Goal: Task Accomplishment & Management: Complete application form

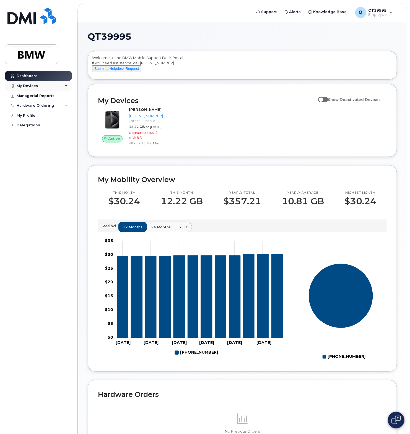
click at [34, 86] on div "My Devices" at bounding box center [28, 86] width 22 height 4
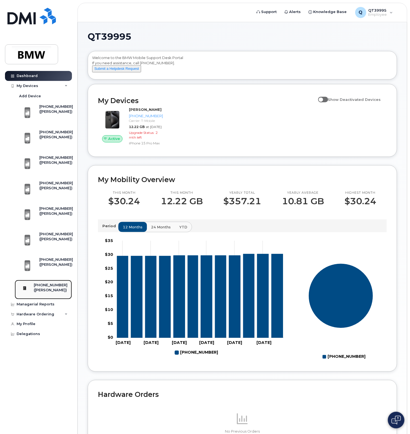
click at [55, 288] on div "([PERSON_NAME])" at bounding box center [51, 289] width 34 height 5
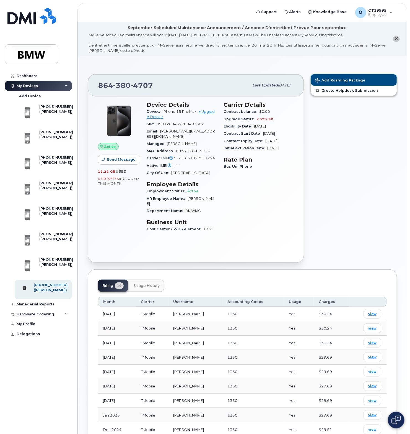
click at [337, 79] on span "Add Roaming Package" at bounding box center [341, 80] width 50 height 5
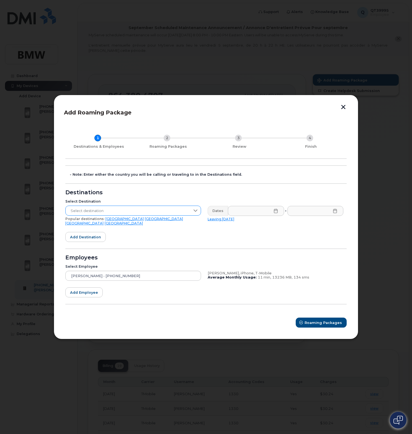
click at [193, 213] on icon at bounding box center [195, 210] width 4 height 4
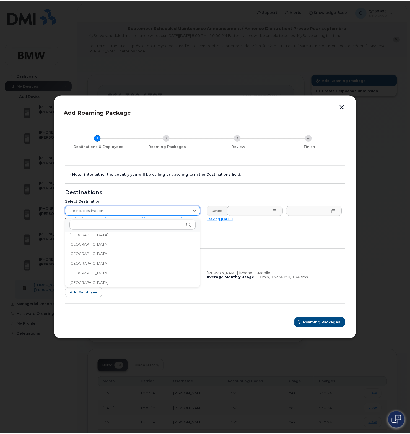
scroll to position [567, 0]
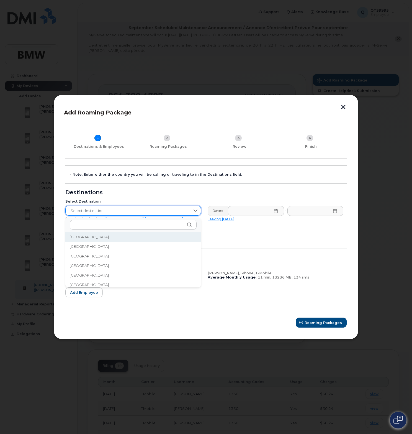
click at [119, 211] on span "Select destination" at bounding box center [128, 211] width 125 height 10
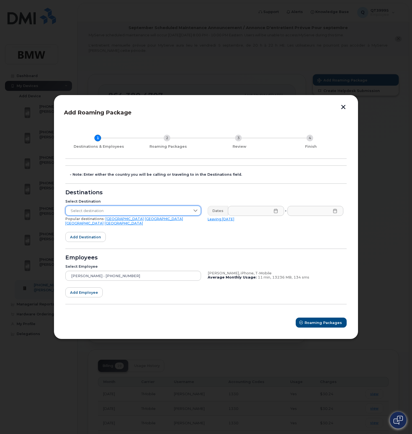
click at [119, 212] on span "Select destination" at bounding box center [128, 211] width 125 height 10
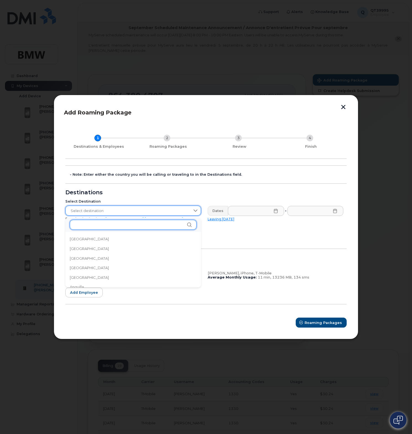
click at [111, 224] on input "text" at bounding box center [133, 225] width 127 height 10
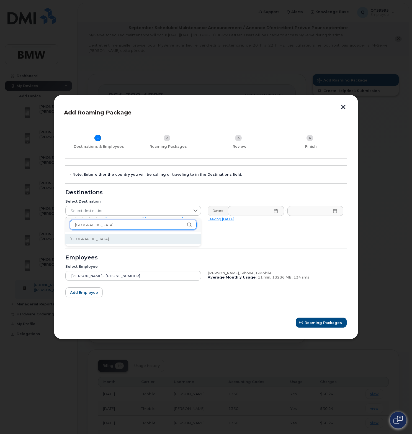
type input "[GEOGRAPHIC_DATA]"
click at [110, 236] on li "[GEOGRAPHIC_DATA]" at bounding box center [133, 239] width 136 height 10
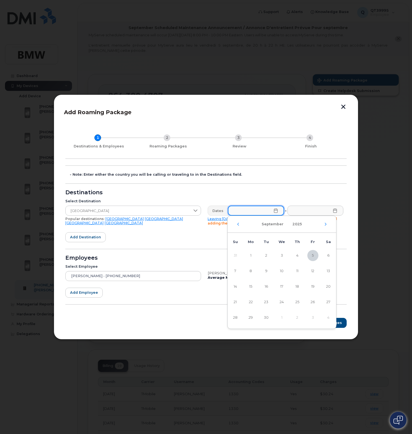
click at [279, 212] on input "text" at bounding box center [256, 210] width 56 height 10
click at [233, 270] on span "7" at bounding box center [235, 270] width 11 height 11
type input "[DATE]"
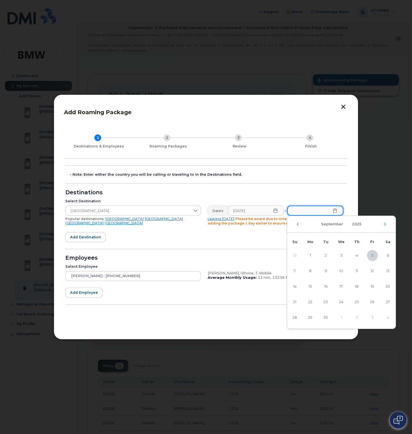
click at [336, 213] on input "text" at bounding box center [315, 210] width 56 height 10
click at [388, 270] on span "13" at bounding box center [387, 270] width 11 height 11
type input "[DATE]"
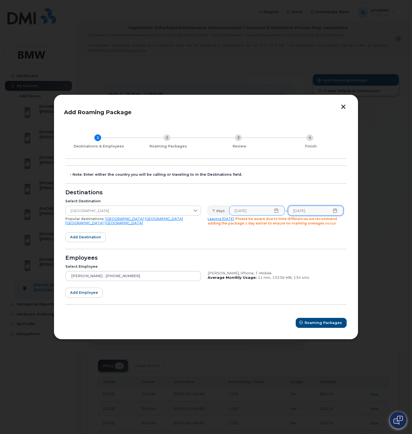
click at [274, 212] on icon at bounding box center [276, 210] width 4 height 4
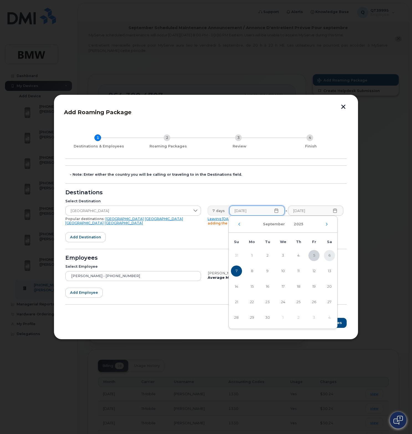
click at [328, 254] on span "6" at bounding box center [329, 255] width 11 height 11
type input "[DATE]"
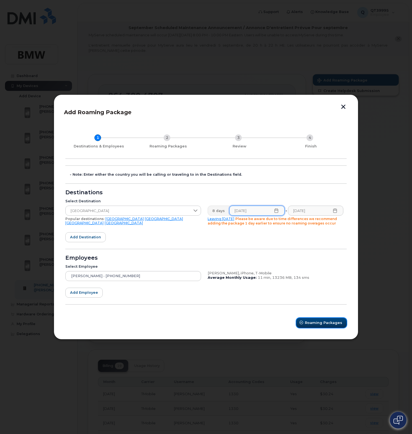
click at [325, 321] on span "Roaming Packages" at bounding box center [323, 322] width 37 height 5
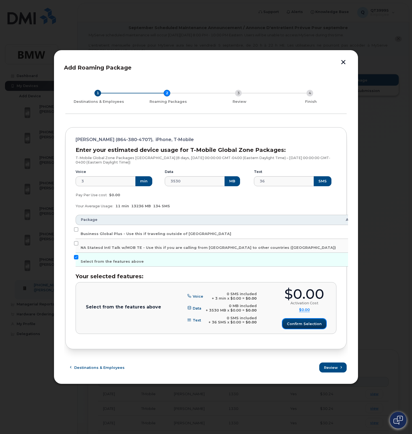
click at [308, 322] on span "Confirm selection" at bounding box center [304, 323] width 35 height 5
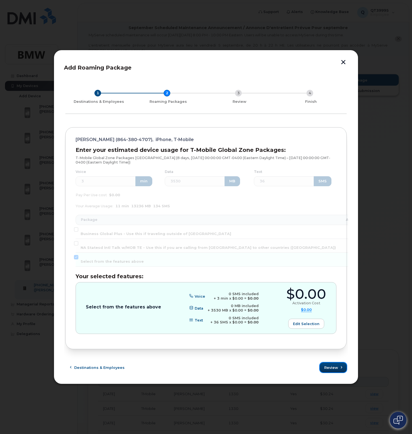
click at [337, 367] on span "Review" at bounding box center [331, 367] width 14 height 5
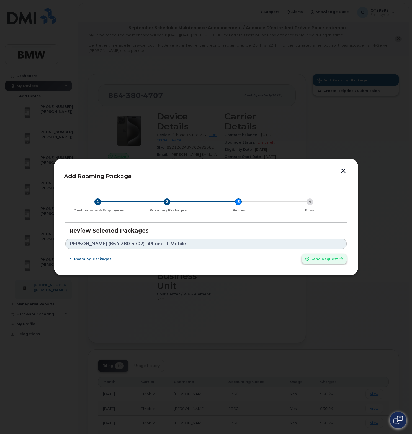
click at [332, 261] on span "Send request" at bounding box center [324, 258] width 27 height 5
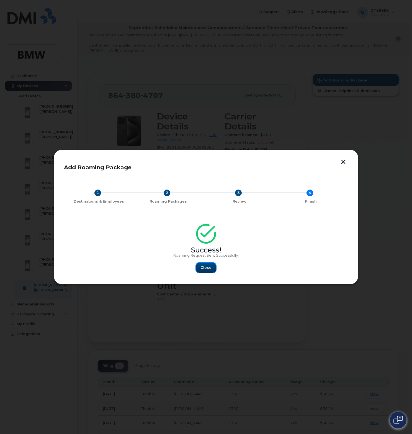
click at [198, 268] on button "Close" at bounding box center [206, 267] width 20 height 10
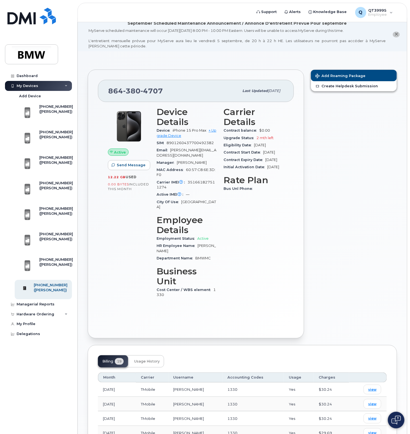
scroll to position [0, 0]
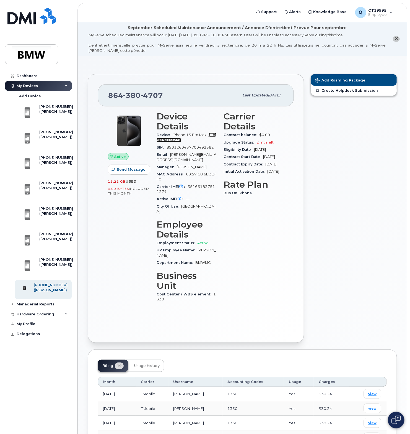
click at [165, 140] on link "+ Upgrade Device" at bounding box center [187, 137] width 60 height 9
